Goal: Task Accomplishment & Management: Manage account settings

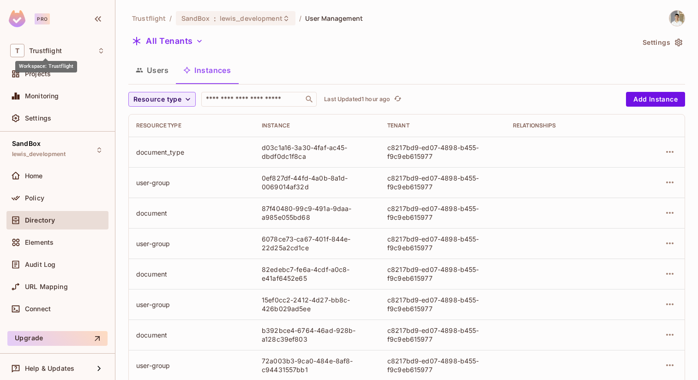
click at [39, 55] on div "Workspace: Trustflight" at bounding box center [46, 63] width 62 height 18
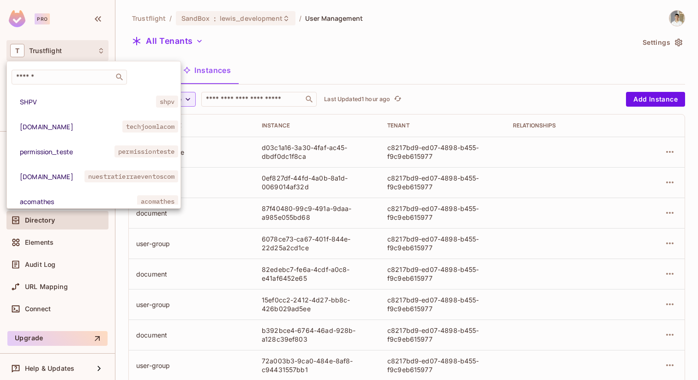
click at [42, 52] on div at bounding box center [349, 190] width 698 height 380
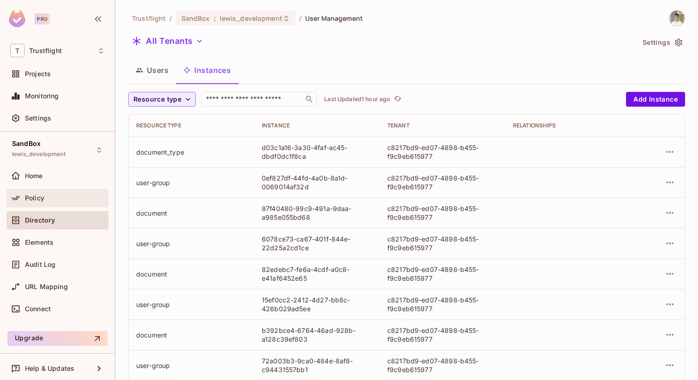
click at [52, 201] on div "Policy" at bounding box center [65, 197] width 80 height 7
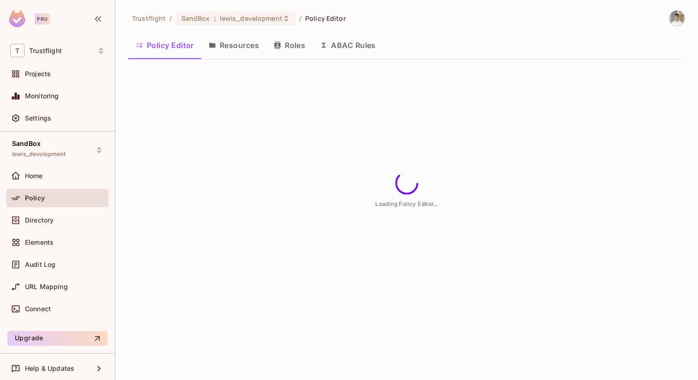
click at [360, 42] on button "ABAC Rules" at bounding box center [348, 45] width 71 height 23
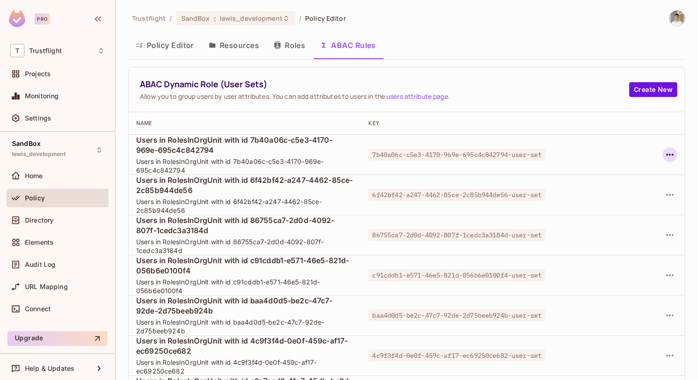
click at [675, 155] on icon "button" at bounding box center [669, 154] width 11 height 11
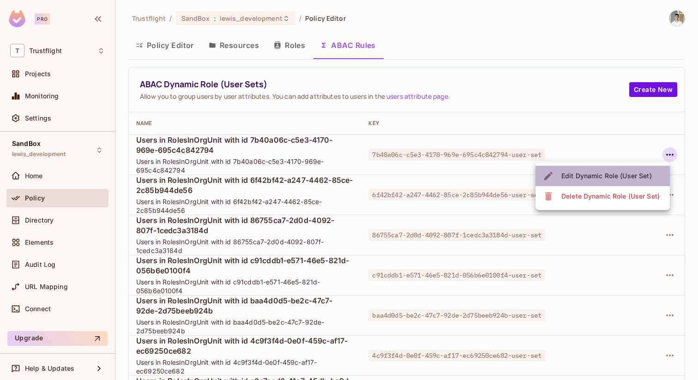
click at [618, 177] on div "Edit Dynamic Role (User Set)" at bounding box center [606, 175] width 90 height 9
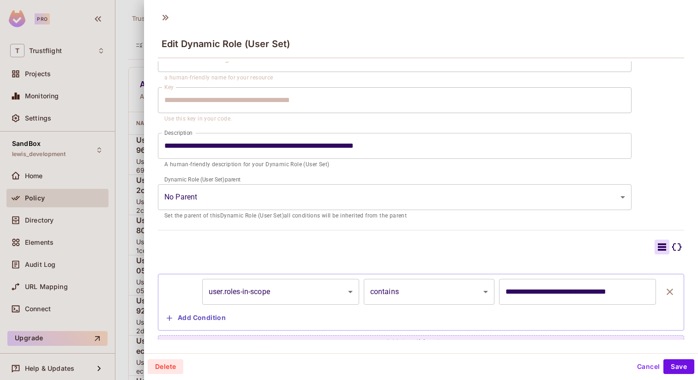
scroll to position [56, 0]
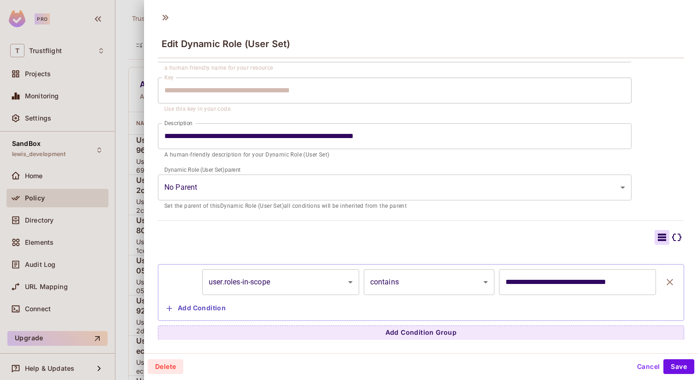
click at [127, 179] on div at bounding box center [349, 190] width 698 height 380
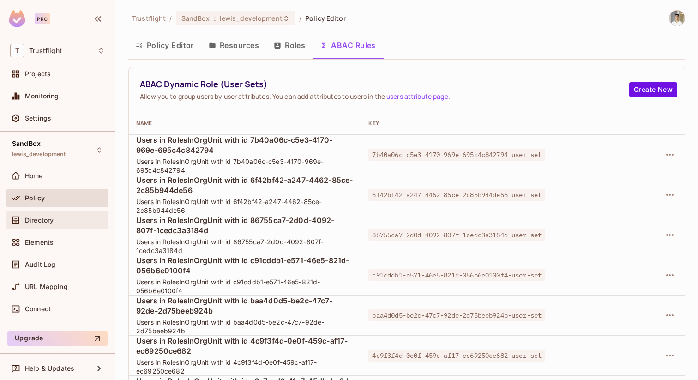
click at [44, 219] on span "Directory" at bounding box center [39, 220] width 29 height 7
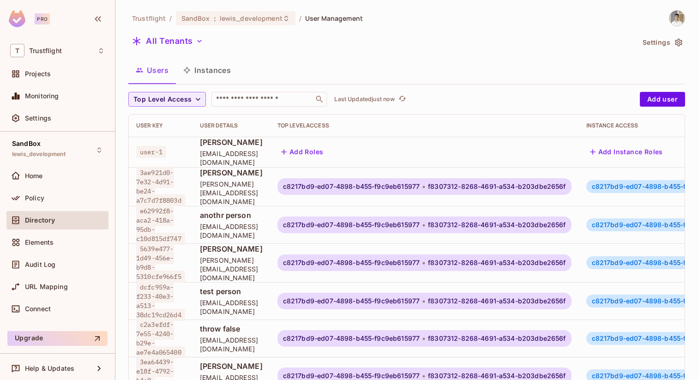
click at [272, 46] on div "All Tenants" at bounding box center [381, 43] width 506 height 18
click at [53, 49] on span "Trustflight" at bounding box center [45, 50] width 33 height 7
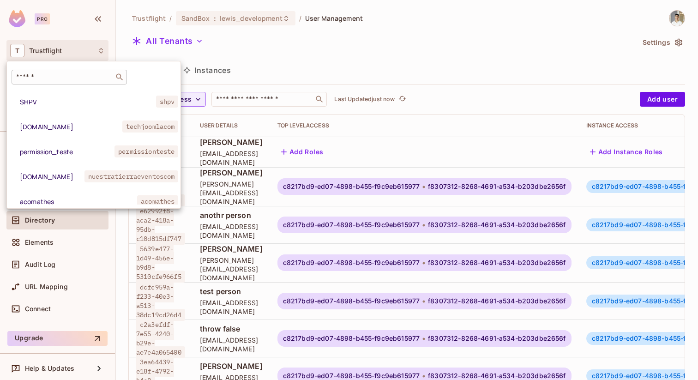
click at [93, 75] on input "text" at bounding box center [62, 76] width 97 height 9
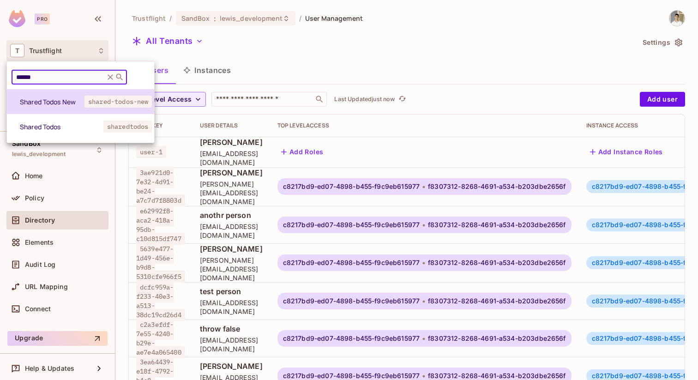
type input "******"
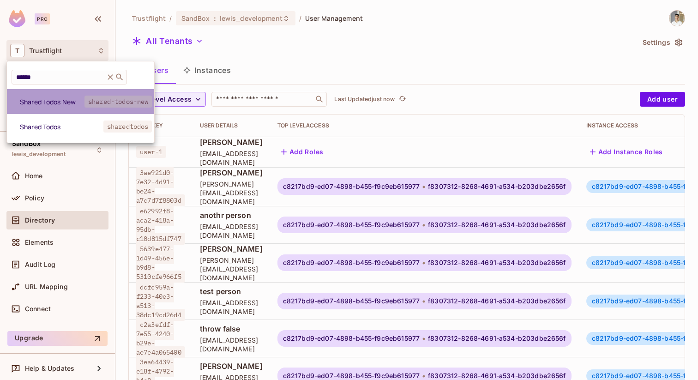
click at [69, 103] on span "Shared Todos New" at bounding box center [52, 101] width 65 height 9
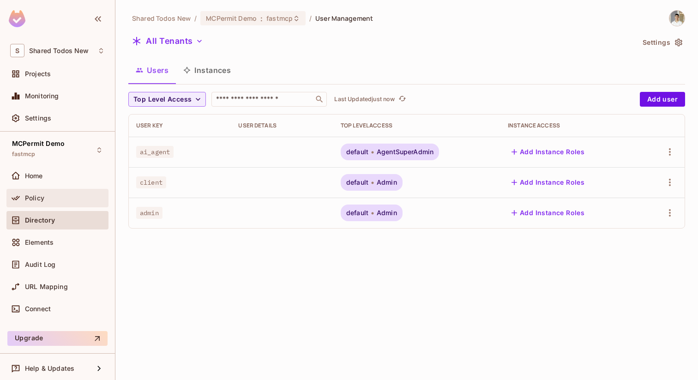
click at [62, 201] on div "Policy" at bounding box center [57, 198] width 95 height 11
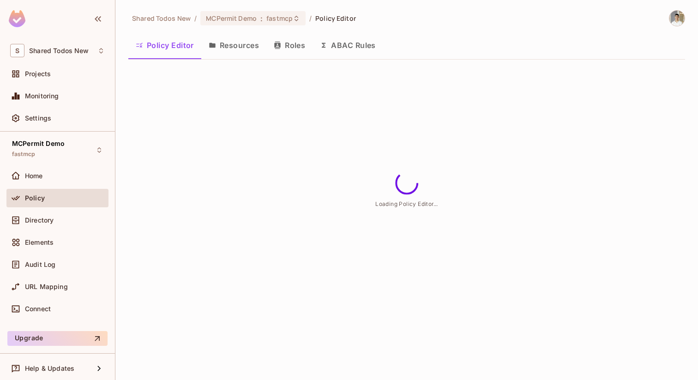
click at [340, 41] on button "ABAC Rules" at bounding box center [348, 45] width 71 height 23
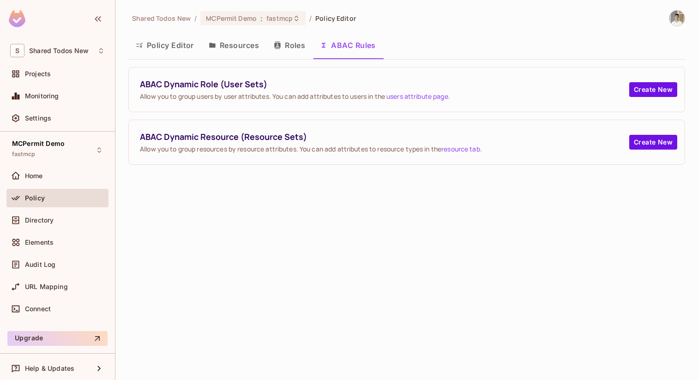
click at [252, 26] on div "Shared Todos New / MCPermit Demo : fastmcp / Policy Editor Policy Editor Resour…" at bounding box center [406, 87] width 557 height 155
click at [252, 21] on span "MCPermit Demo" at bounding box center [231, 18] width 51 height 9
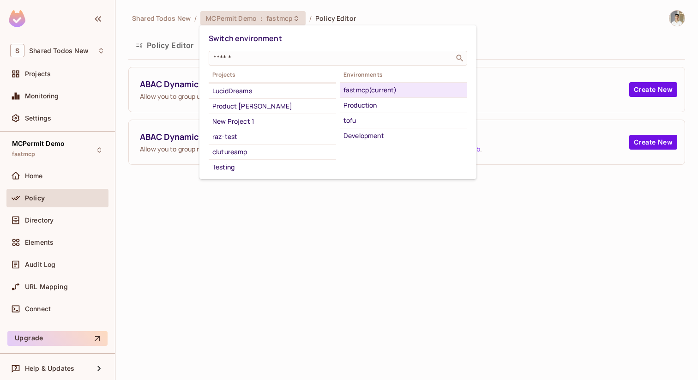
scroll to position [183, 0]
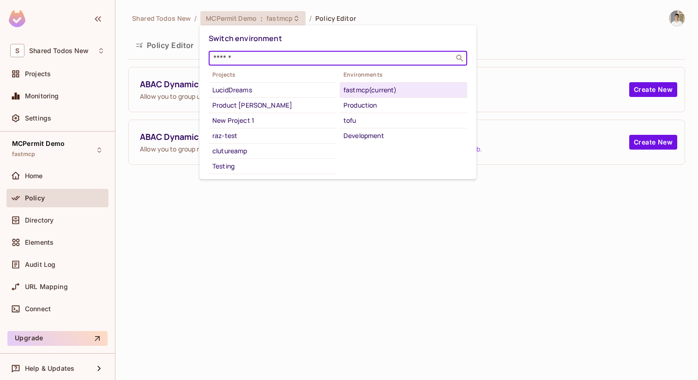
click at [273, 58] on input "text" at bounding box center [331, 58] width 240 height 9
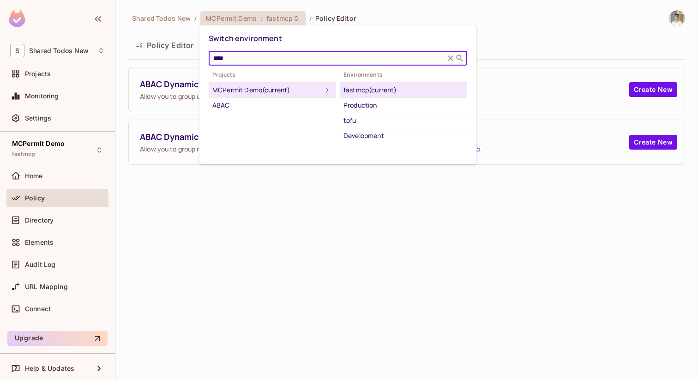
scroll to position [0, 0]
type input "****"
click at [257, 100] on div "ABAC" at bounding box center [272, 105] width 120 height 11
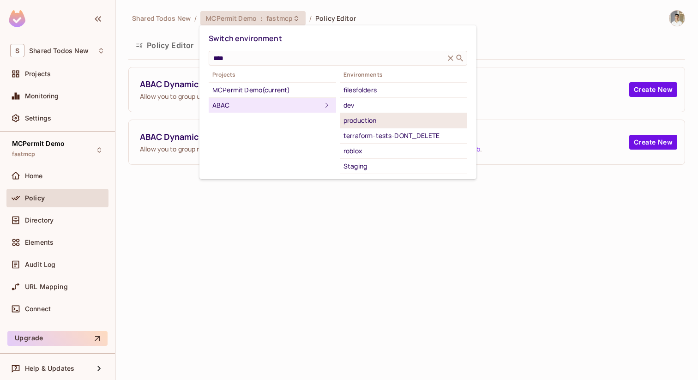
scroll to position [75, 0]
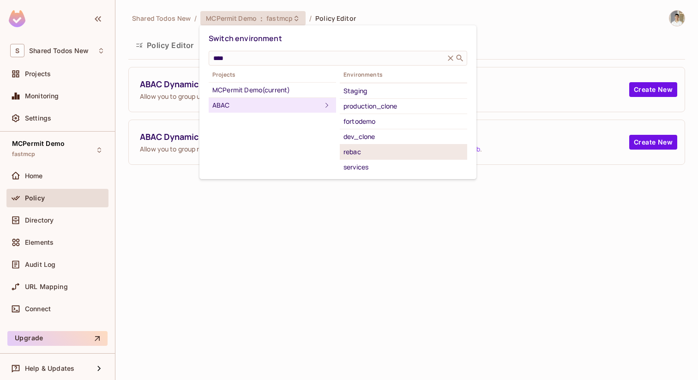
click at [364, 153] on div "rebac" at bounding box center [404, 151] width 120 height 11
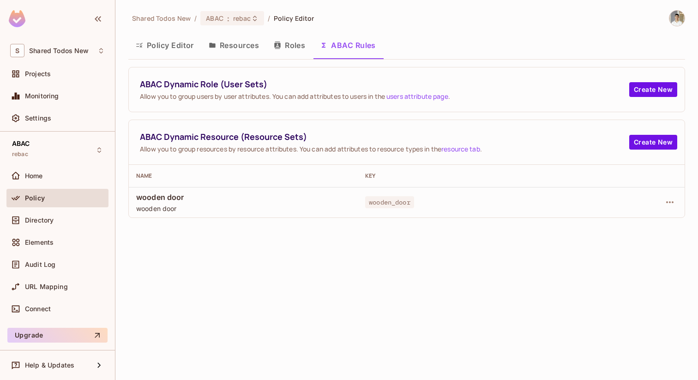
click at [229, 4] on div "Shared Todos New / ABAC : rebac / Policy Editor Policy Editor Resources Roles A…" at bounding box center [406, 190] width 583 height 380
click at [228, 22] on span ":" at bounding box center [228, 18] width 3 height 7
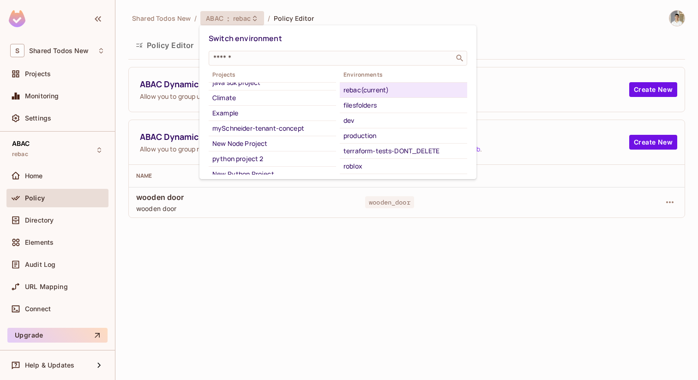
scroll to position [372, 0]
click at [285, 287] on div at bounding box center [349, 190] width 698 height 380
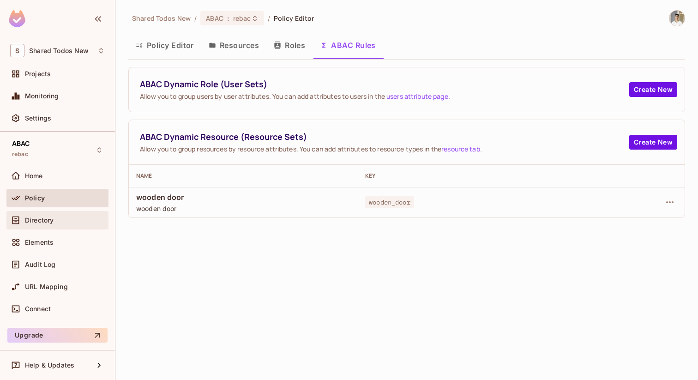
click at [57, 220] on div "Directory" at bounding box center [65, 220] width 80 height 7
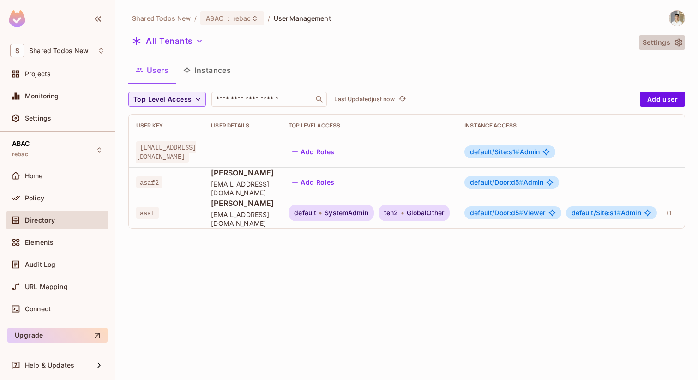
click at [662, 48] on button "Settings" at bounding box center [662, 42] width 46 height 15
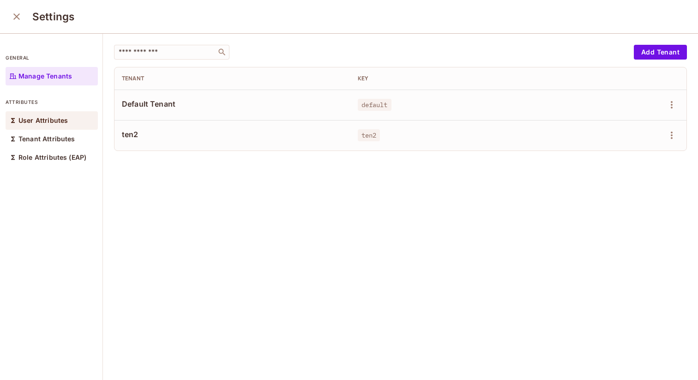
click at [55, 118] on p "User Attributes" at bounding box center [42, 120] width 49 height 7
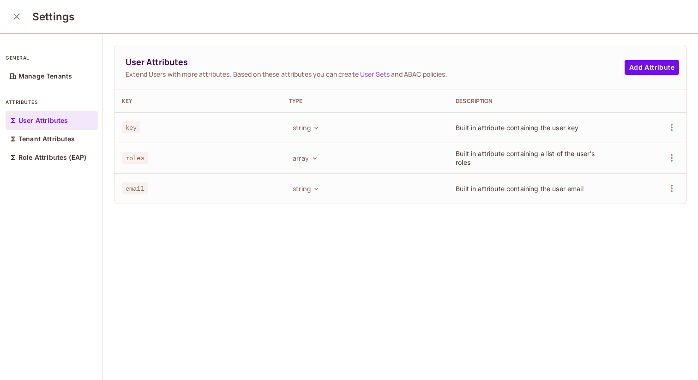
click at [190, 235] on div "User Attributes Extend Users with more attributes. Based on these attributes yo…" at bounding box center [400, 207] width 595 height 347
click at [676, 150] on td at bounding box center [650, 158] width 71 height 30
click at [667, 157] on icon "button" at bounding box center [671, 157] width 11 height 11
click at [404, 291] on div at bounding box center [349, 190] width 698 height 380
drag, startPoint x: 458, startPoint y: 155, endPoint x: 471, endPoint y: 168, distance: 18.0
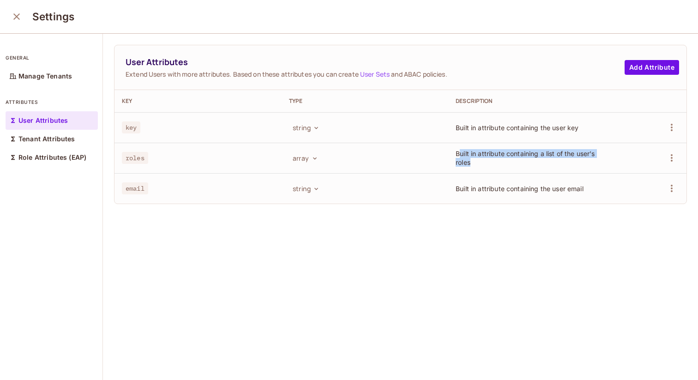
click at [471, 168] on td "Built in attribute containing a list of the user's roles" at bounding box center [531, 158] width 167 height 30
drag, startPoint x: 477, startPoint y: 164, endPoint x: 456, endPoint y: 152, distance: 24.0
click at [456, 152] on td "Built in attribute containing a list of the user's roles" at bounding box center [531, 158] width 167 height 30
click at [351, 299] on div "User Attributes Extend Users with more attributes. Based on these attributes yo…" at bounding box center [400, 207] width 595 height 347
